Goal: Task Accomplishment & Management: Complete application form

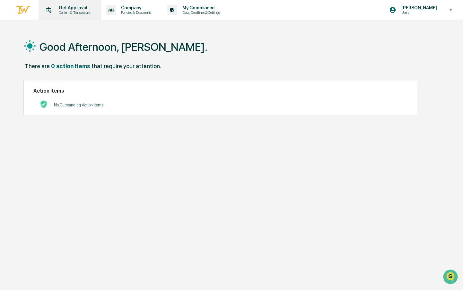
click at [82, 9] on p "Get Approval" at bounding box center [74, 7] width 40 height 5
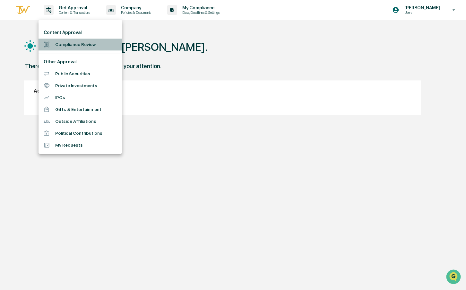
click at [64, 43] on li "Compliance Review" at bounding box center [80, 45] width 83 height 12
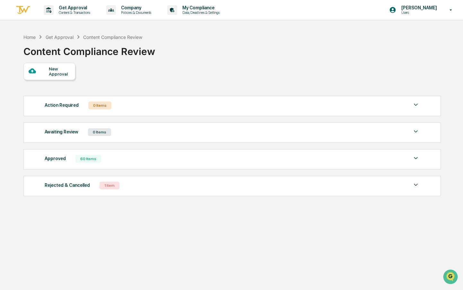
click at [57, 160] on div "Approved" at bounding box center [55, 158] width 21 height 8
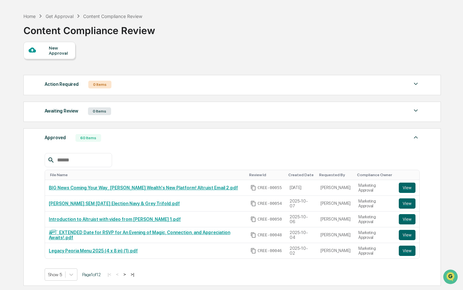
scroll to position [32, 0]
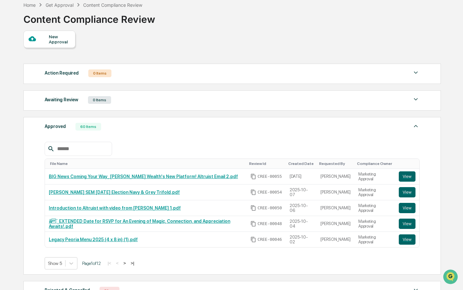
click at [127, 263] on button ">" at bounding box center [124, 262] width 6 height 5
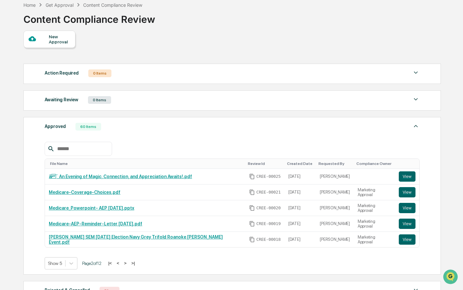
click at [127, 263] on button ">" at bounding box center [125, 262] width 6 height 5
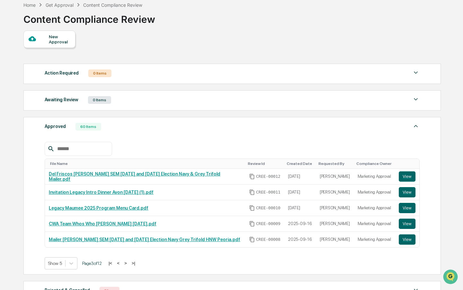
click at [127, 263] on button ">" at bounding box center [125, 262] width 6 height 5
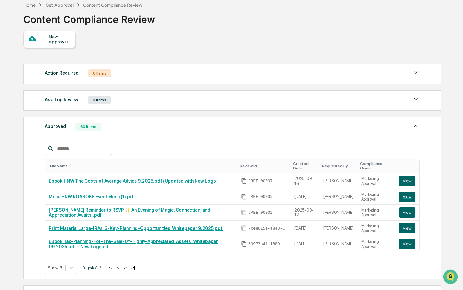
click at [127, 264] on button ">" at bounding box center [125, 266] width 6 height 5
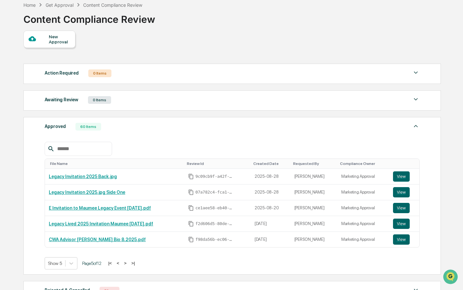
click at [127, 263] on button ">" at bounding box center [125, 262] width 6 height 5
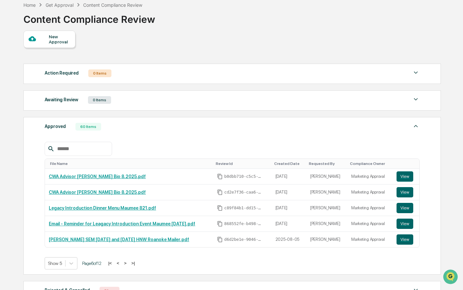
click at [121, 263] on button "<" at bounding box center [118, 262] width 6 height 5
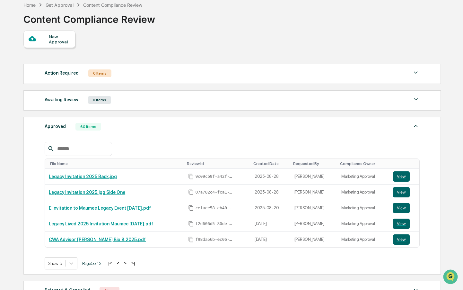
click at [121, 263] on button "<" at bounding box center [118, 262] width 6 height 5
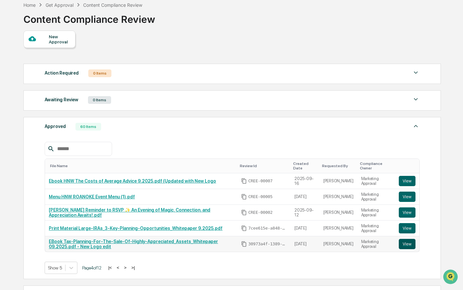
click at [409, 238] on button "View" at bounding box center [407, 243] width 17 height 10
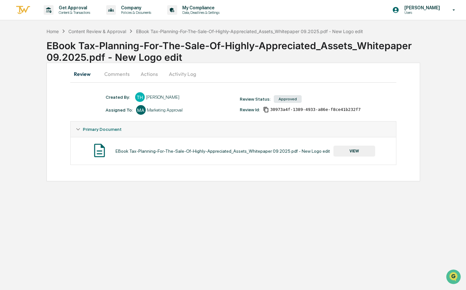
click at [347, 151] on button "VIEW" at bounding box center [354, 150] width 42 height 11
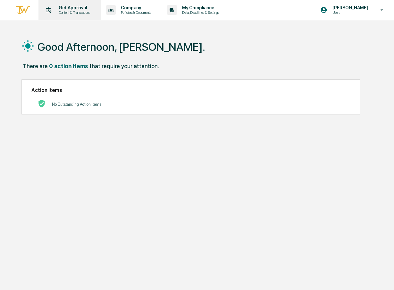
click at [79, 12] on p "Content & Transactions" at bounding box center [74, 12] width 40 height 4
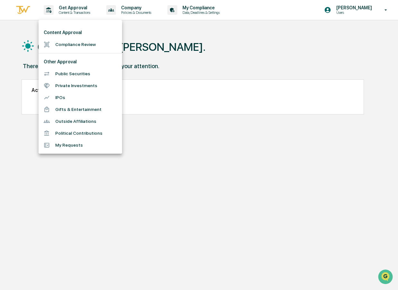
click at [66, 43] on li "Compliance Review" at bounding box center [80, 45] width 83 height 12
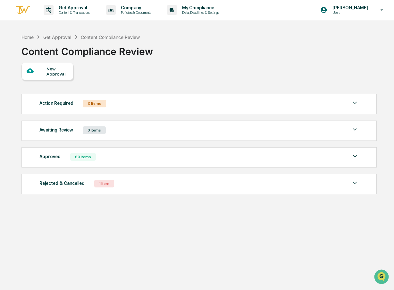
click at [78, 157] on div "60 Items" at bounding box center [83, 157] width 26 height 8
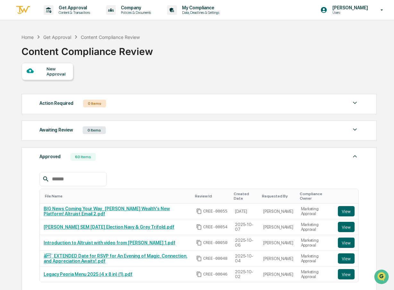
click at [70, 176] on input "text" at bounding box center [76, 179] width 55 height 8
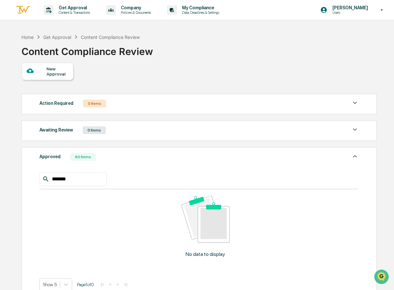
drag, startPoint x: 74, startPoint y: 178, endPoint x: 50, endPoint y: 179, distance: 24.1
click at [50, 179] on input "*******" at bounding box center [76, 179] width 55 height 8
type input "******"
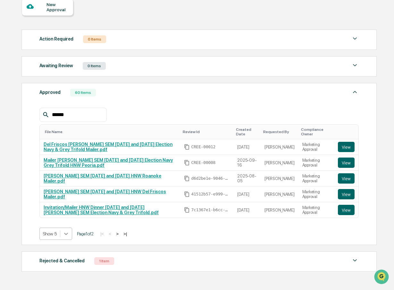
scroll to position [73, 0]
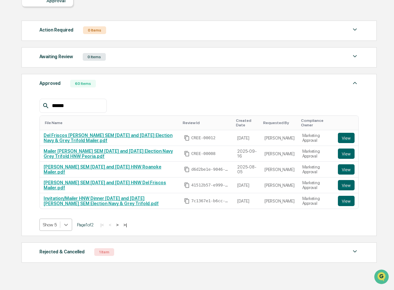
click at [67, 235] on body "Get Approval Content & Transactions Company Policies & Documents My Compliance …" at bounding box center [197, 114] width 394 height 374
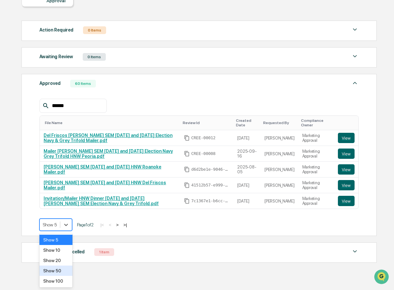
click at [56, 269] on div "Show 50" at bounding box center [55, 270] width 33 height 10
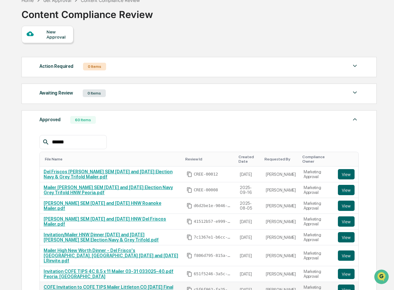
scroll to position [96, 0]
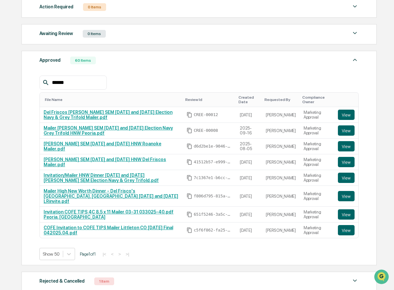
drag, startPoint x: 76, startPoint y: 83, endPoint x: 48, endPoint y: 84, distance: 28.3
click at [48, 84] on div "******" at bounding box center [72, 82] width 67 height 14
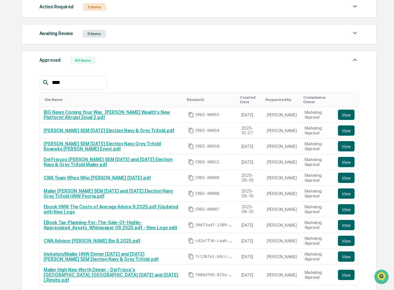
scroll to position [71, 0]
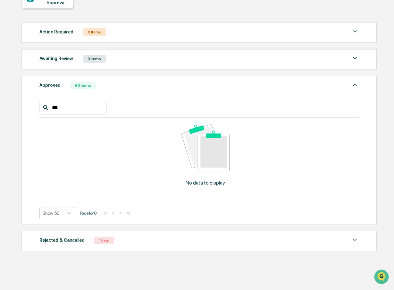
type input "*"
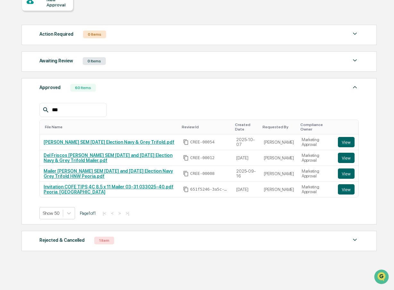
scroll to position [69, 0]
type input "**"
click at [225, 227] on div "Action Required 0 Items No data to display Show 5 Page 1 of 0 |< < > >| Awaitin…" at bounding box center [199, 138] width 355 height 232
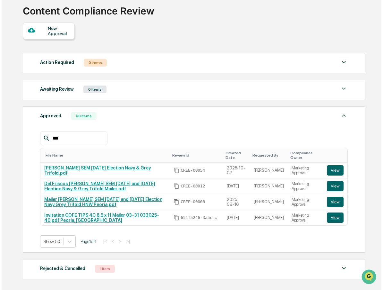
scroll to position [0, 0]
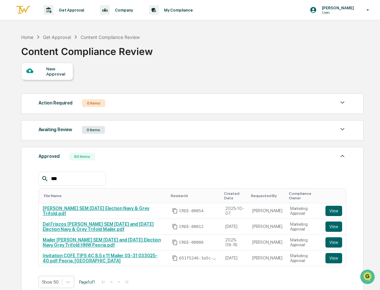
click at [52, 70] on div "New Approval" at bounding box center [57, 71] width 22 height 10
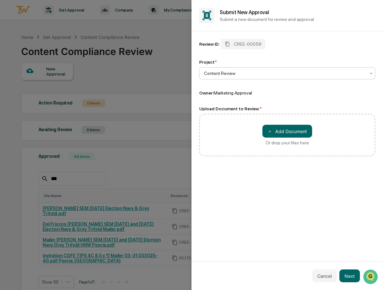
click at [238, 71] on div at bounding box center [284, 73] width 161 height 6
click at [293, 135] on button "＋ Add Document" at bounding box center [288, 131] width 50 height 13
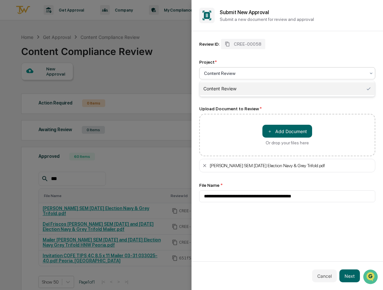
click at [240, 71] on div at bounding box center [284, 73] width 161 height 6
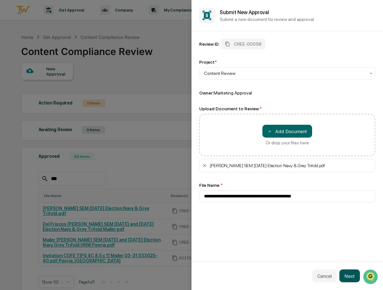
click at [350, 279] on button "Next" at bounding box center [350, 275] width 21 height 13
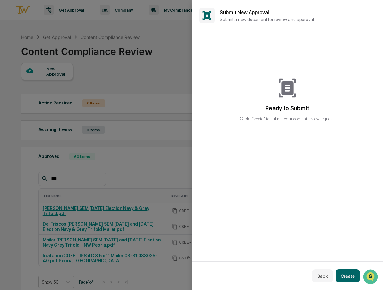
click at [275, 101] on div "Ready to Submit Click "Create" to submit your content review request." at bounding box center [287, 100] width 95 height 44
click at [323, 278] on button "Back" at bounding box center [322, 275] width 21 height 13
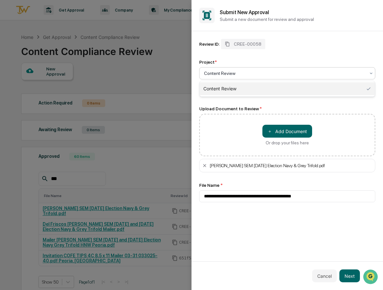
click at [216, 73] on div at bounding box center [284, 73] width 161 height 6
click at [216, 72] on div at bounding box center [284, 73] width 161 height 6
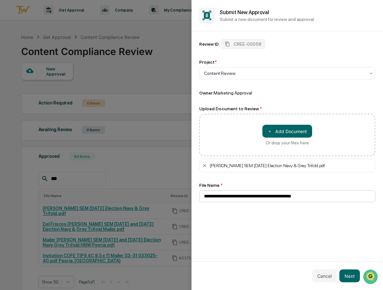
click at [202, 197] on input "**********" at bounding box center [287, 196] width 176 height 12
click at [204, 196] on input "**********" at bounding box center [287, 196] width 176 height 12
click at [268, 195] on input "**********" at bounding box center [287, 196] width 176 height 12
type input "**********"
click at [352, 195] on input "**********" at bounding box center [287, 196] width 176 height 12
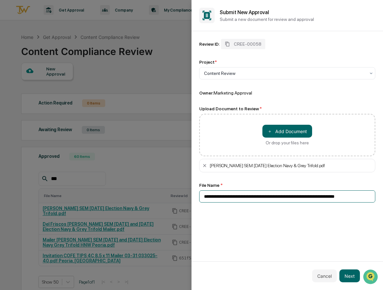
scroll to position [0, 9]
type input "**********"
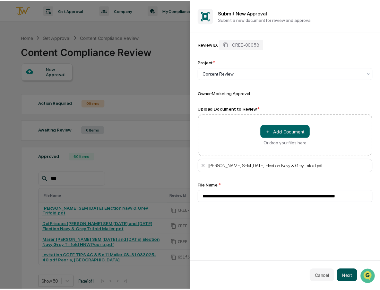
scroll to position [0, 0]
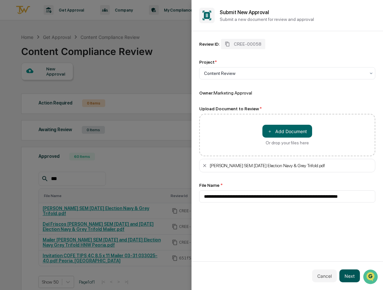
click at [350, 274] on button "Next" at bounding box center [350, 275] width 21 height 13
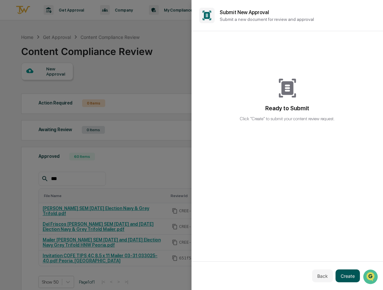
click at [350, 274] on button "Create" at bounding box center [348, 275] width 24 height 13
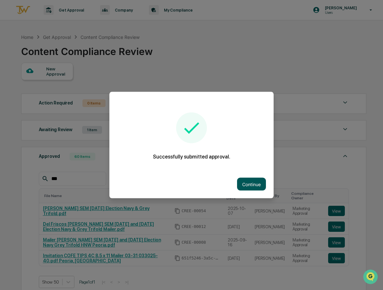
click at [244, 184] on button "Continue" at bounding box center [251, 183] width 29 height 13
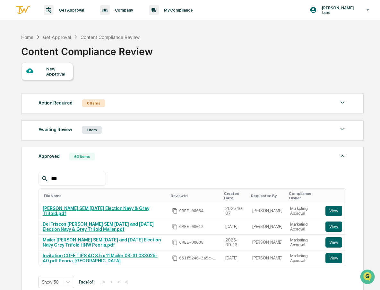
click at [142, 75] on div "New Approval Action Required 0 Items No data to display Show 5 Page 1 of 0 |< <…" at bounding box center [192, 193] width 342 height 260
